Goal: Information Seeking & Learning: Learn about a topic

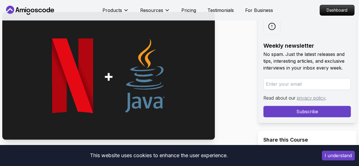
scroll to position [54, 0]
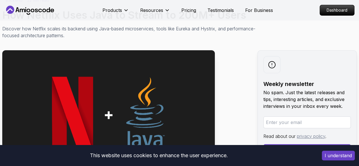
click at [337, 158] on button "I understand" at bounding box center [338, 156] width 33 height 10
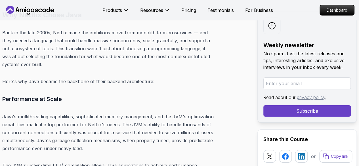
scroll to position [873, 0]
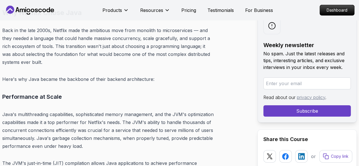
click at [114, 116] on p "Java's multithreading capabilities, sophisticated memory management, and the JV…" at bounding box center [108, 130] width 212 height 40
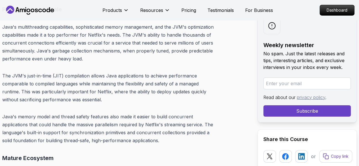
scroll to position [961, 0]
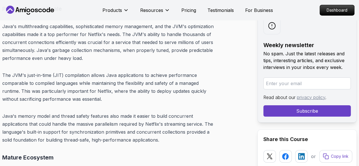
click at [317, 40] on div "Weekly newsletter No spam. Just the latest releases and tips, interesting artic…" at bounding box center [306, 66] width 99 height 111
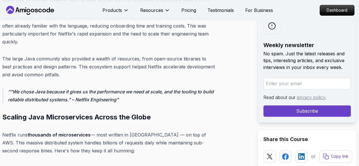
scroll to position [1409, 0]
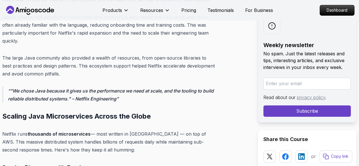
click at [323, 42] on h2 "Weekly newsletter" at bounding box center [306, 45] width 87 height 8
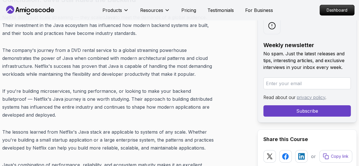
scroll to position [5148, 0]
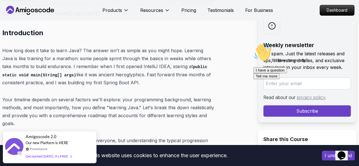
scroll to position [230, 0]
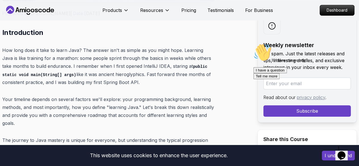
click at [317, 39] on div "Weekly newsletter No spam. Just the latest releases and tips, interesting artic…" at bounding box center [306, 66] width 99 height 111
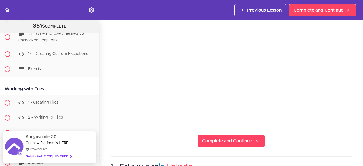
scroll to position [2423, 0]
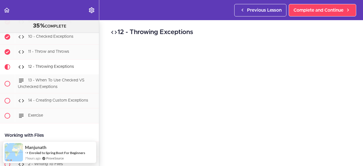
click at [329, 34] on h2 "12 - Throwing Exceptions" at bounding box center [231, 33] width 241 height 10
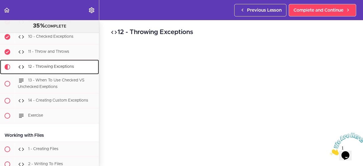
click at [61, 68] on span "12 - Throwing Exceptions" at bounding box center [51, 67] width 46 height 4
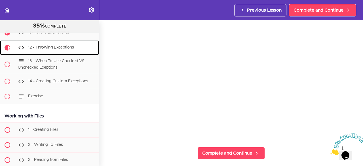
scroll to position [44, 0]
